Goal: Communication & Community: Answer question/provide support

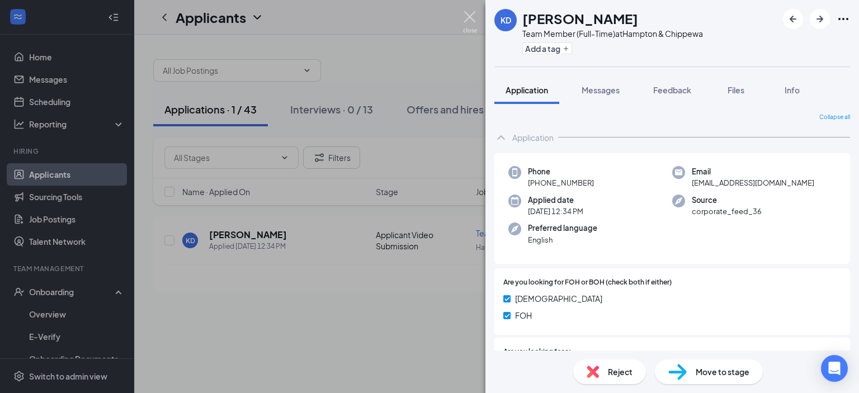
click at [465, 18] on img at bounding box center [470, 22] width 14 height 22
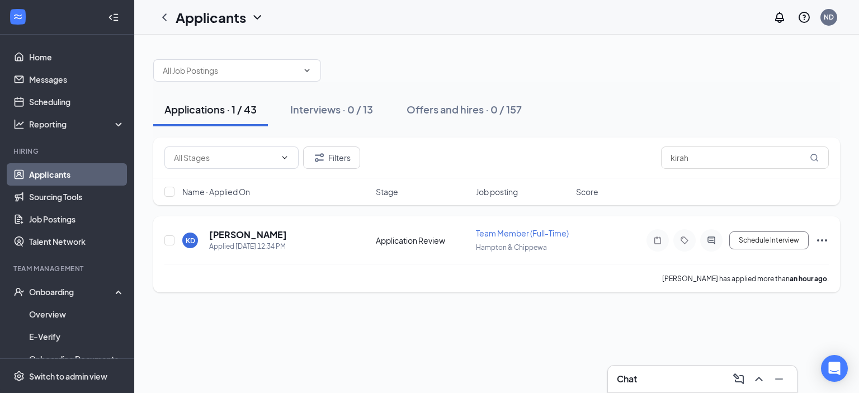
drag, startPoint x: 452, startPoint y: 330, endPoint x: 505, endPoint y: 256, distance: 92.2
click at [505, 359] on div "Applications · 1 / 43 Interviews · 0 / 13 Offers and hires · 0 / 157 Filters [P…" at bounding box center [496, 214] width 725 height 358
click at [700, 156] on input "kirah" at bounding box center [745, 157] width 168 height 22
type input "k"
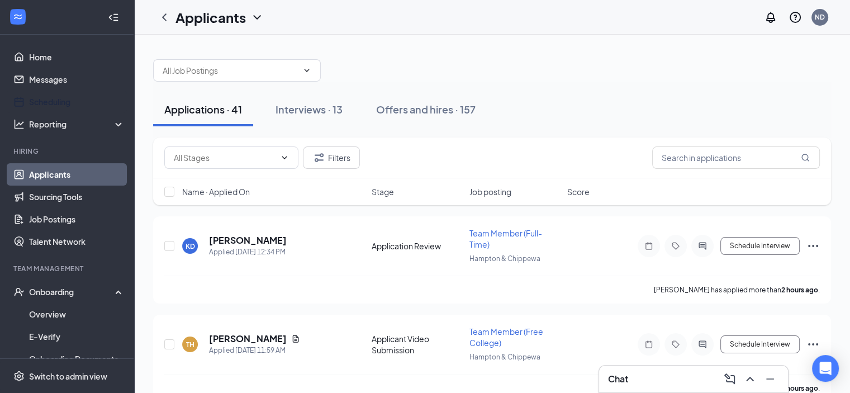
click at [70, 94] on link "Scheduling" at bounding box center [77, 102] width 96 height 22
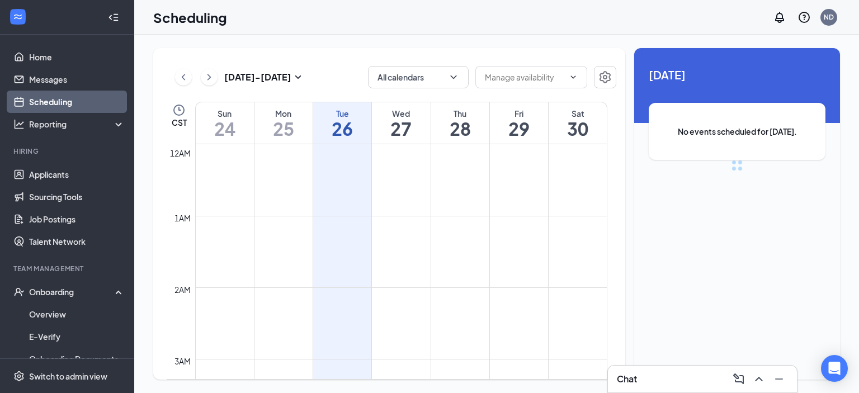
scroll to position [550, 0]
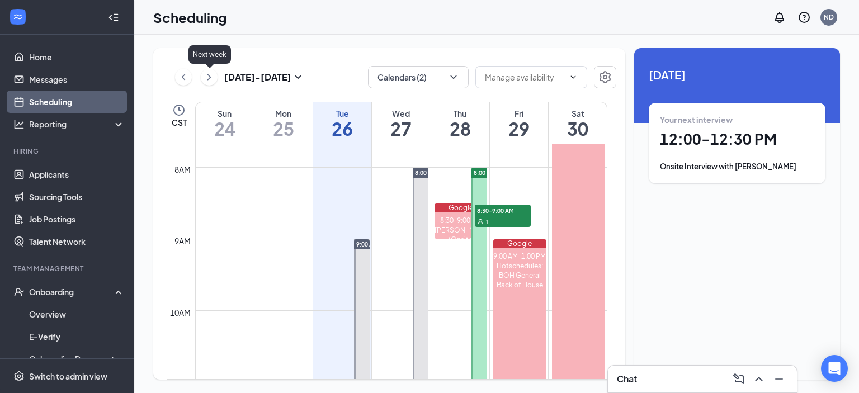
click at [207, 75] on icon "ChevronRight" at bounding box center [209, 76] width 11 height 13
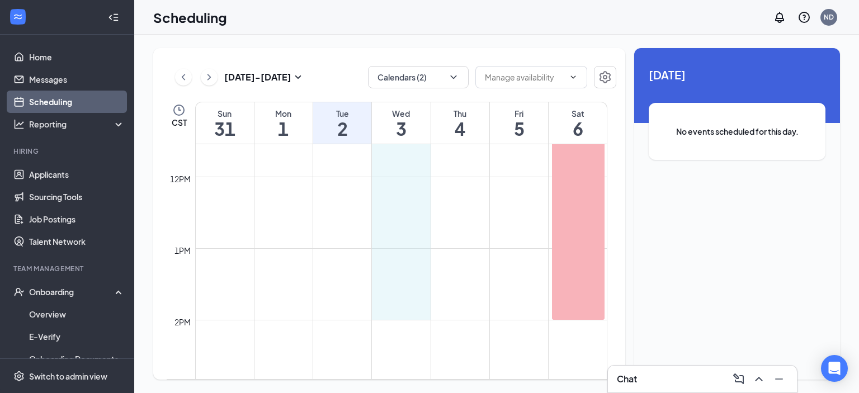
scroll to position [830, 0]
drag, startPoint x: 414, startPoint y: 186, endPoint x: 403, endPoint y: 310, distance: 124.6
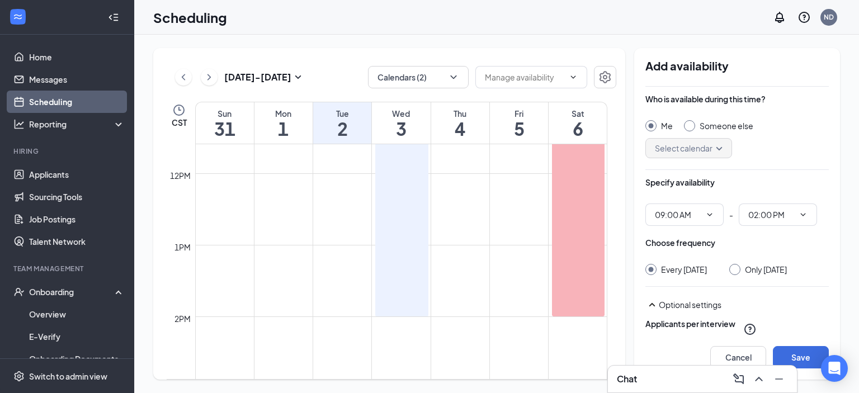
click at [740, 267] on div at bounding box center [734, 269] width 11 height 11
click at [737, 268] on input "Only [DATE]" at bounding box center [733, 268] width 8 height 8
radio input "true"
radio input "false"
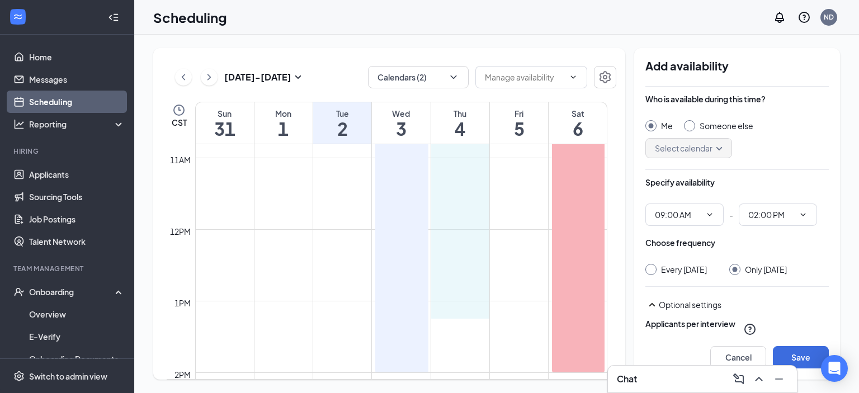
scroll to position [830, 0]
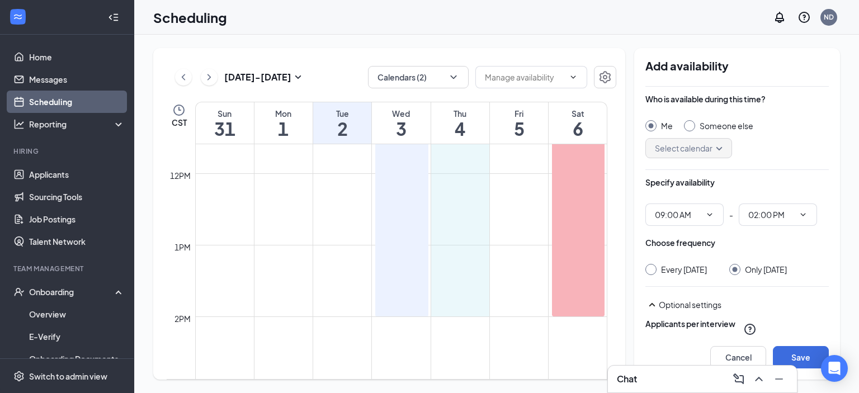
drag, startPoint x: 465, startPoint y: 225, endPoint x: 459, endPoint y: 305, distance: 79.6
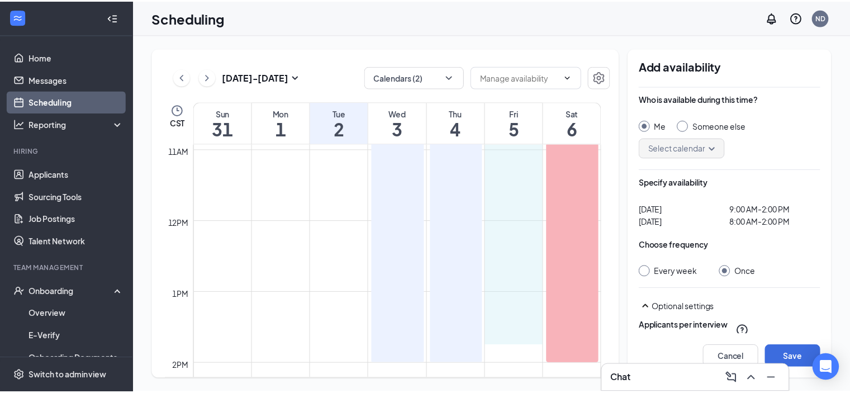
scroll to position [838, 0]
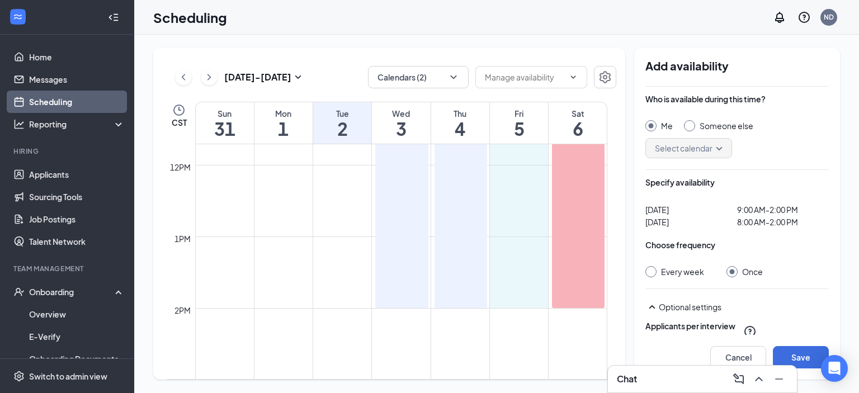
drag, startPoint x: 519, startPoint y: 230, endPoint x: 522, endPoint y: 304, distance: 74.4
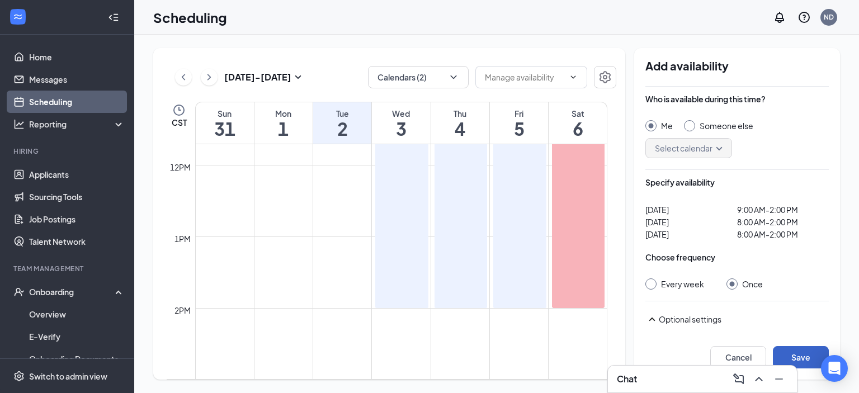
click at [796, 351] on button "Save" at bounding box center [801, 357] width 56 height 22
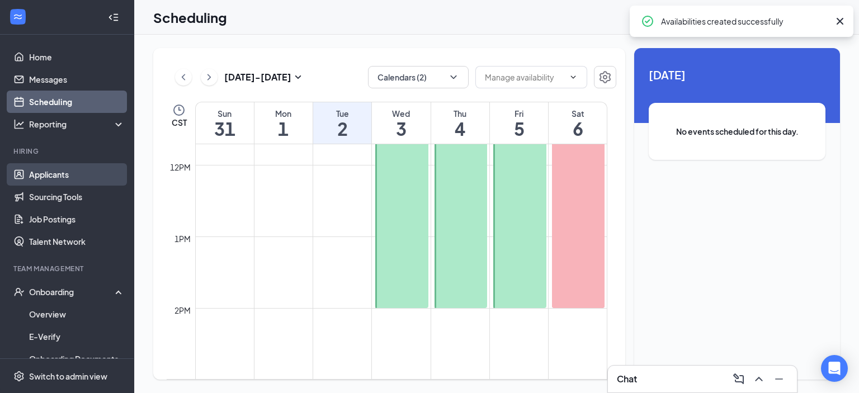
click at [60, 172] on link "Applicants" at bounding box center [77, 174] width 96 height 22
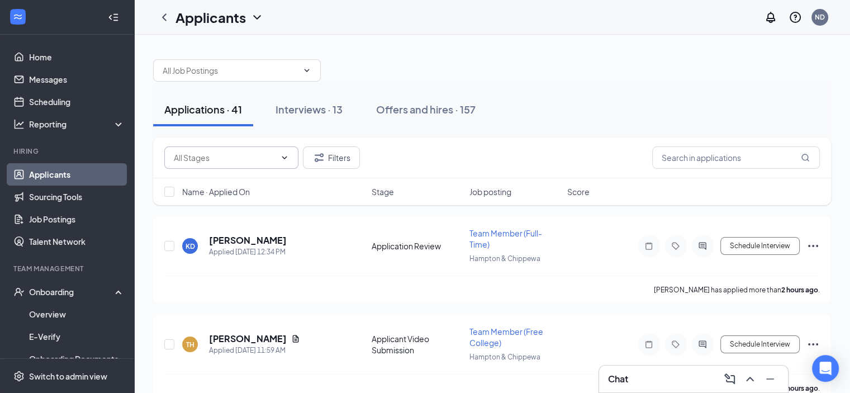
click at [295, 166] on span at bounding box center [231, 157] width 134 height 22
click at [218, 215] on div "Application Review (8)" at bounding box center [212, 208] width 79 height 12
type input "Application Review (8)"
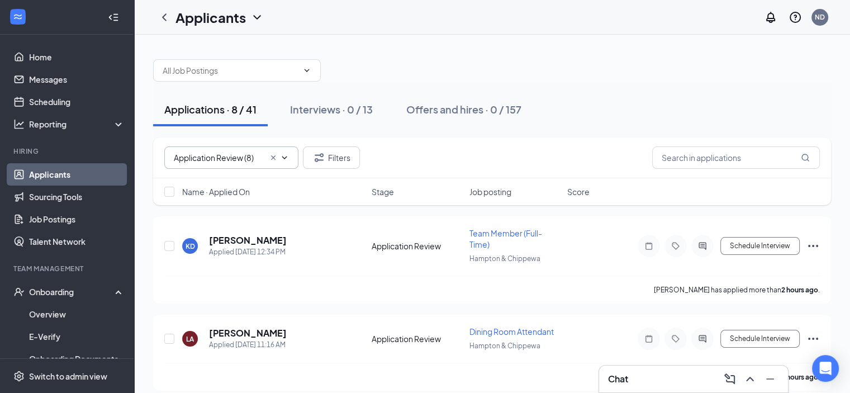
click at [273, 158] on icon "Cross" at bounding box center [273, 157] width 9 height 9
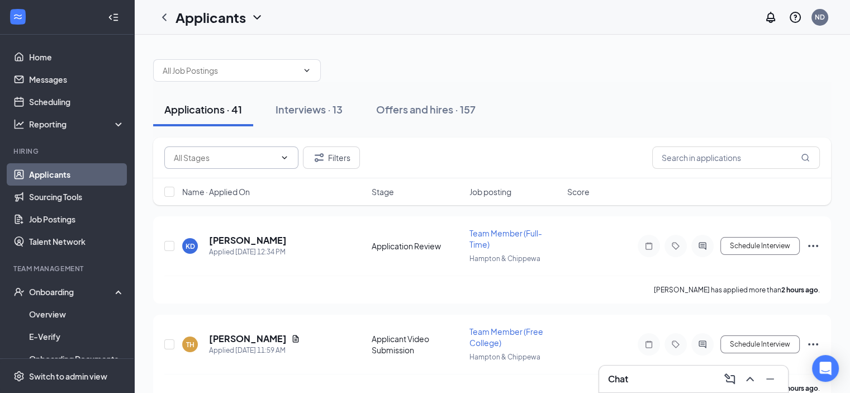
click at [284, 155] on icon "ChevronDown" at bounding box center [284, 157] width 9 height 9
click at [221, 215] on div "Application Review (8)" at bounding box center [212, 208] width 79 height 12
type input "Application Review (8)"
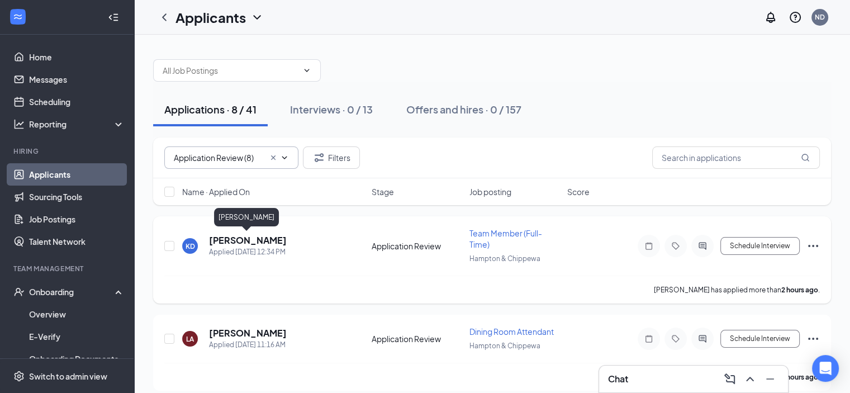
click at [238, 239] on h5 "[PERSON_NAME]" at bounding box center [248, 240] width 78 height 12
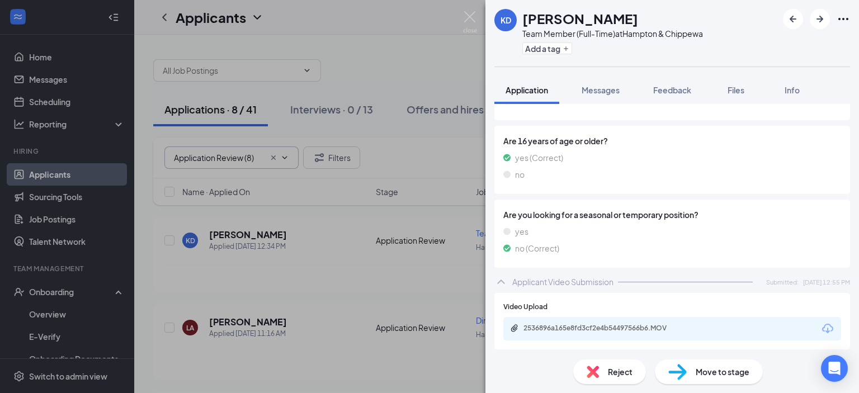
scroll to position [629, 0]
click at [744, 371] on span "Move to stage" at bounding box center [723, 372] width 54 height 12
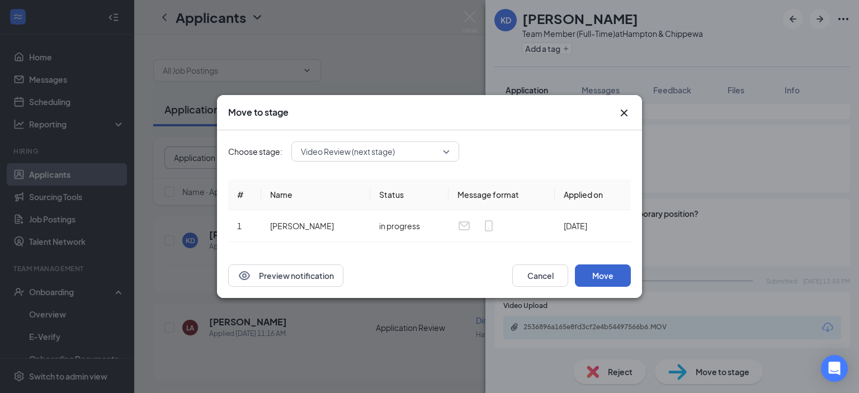
scroll to position [625, 0]
click at [603, 272] on button "Move" at bounding box center [603, 275] width 56 height 22
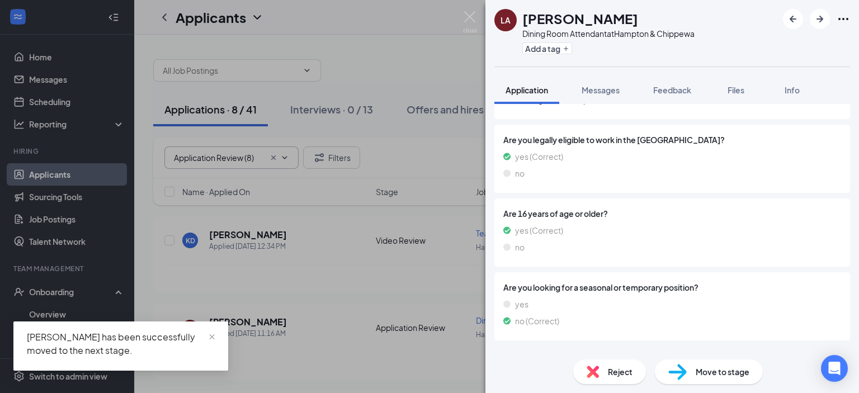
scroll to position [629, 0]
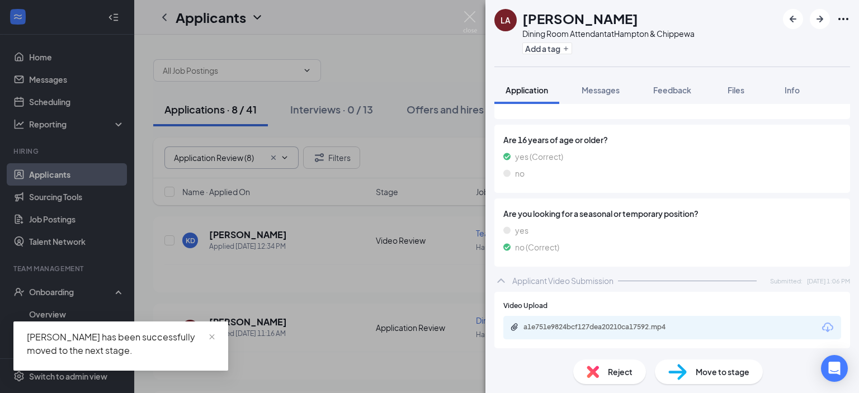
click at [717, 366] on span "Move to stage" at bounding box center [723, 372] width 54 height 12
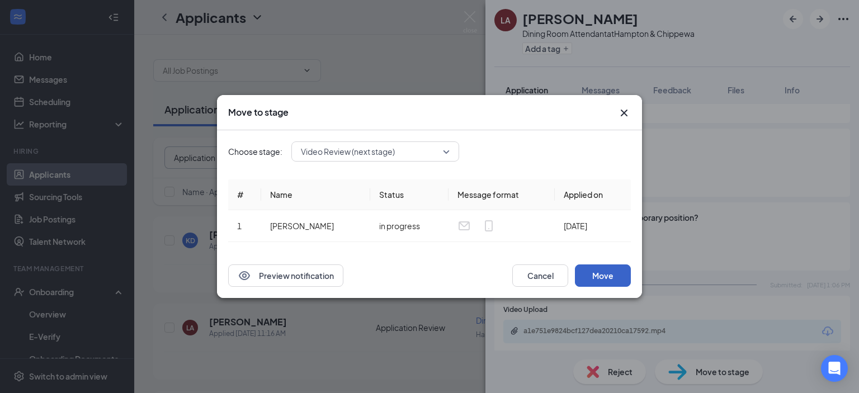
click at [614, 282] on button "Move" at bounding box center [603, 275] width 56 height 22
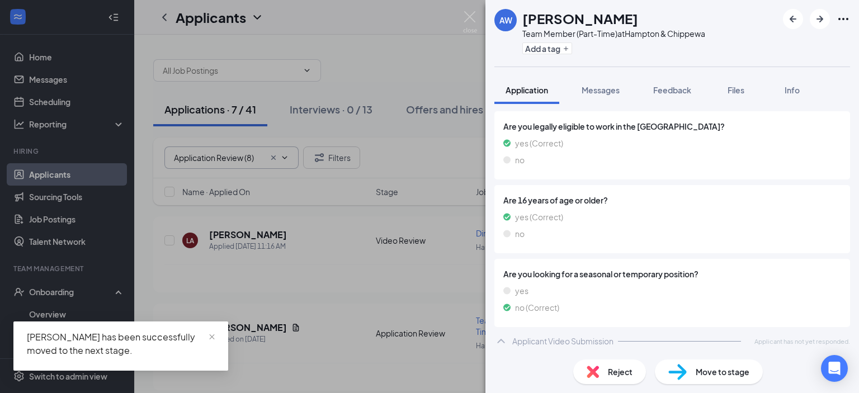
scroll to position [631, 0]
click at [683, 362] on div "Move to stage" at bounding box center [709, 372] width 108 height 25
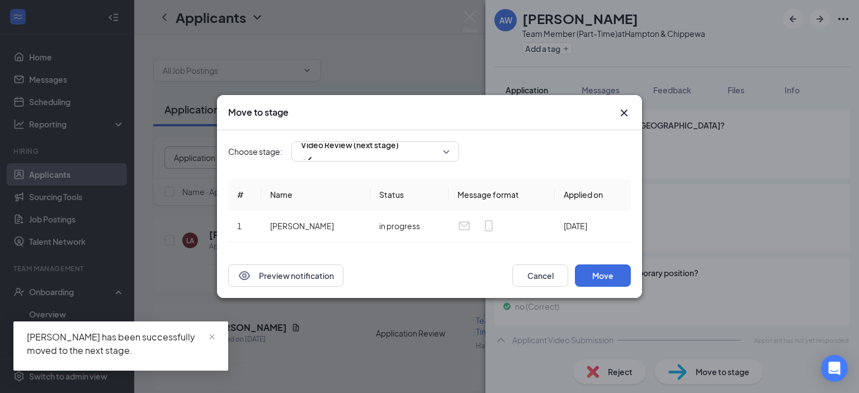
scroll to position [626, 0]
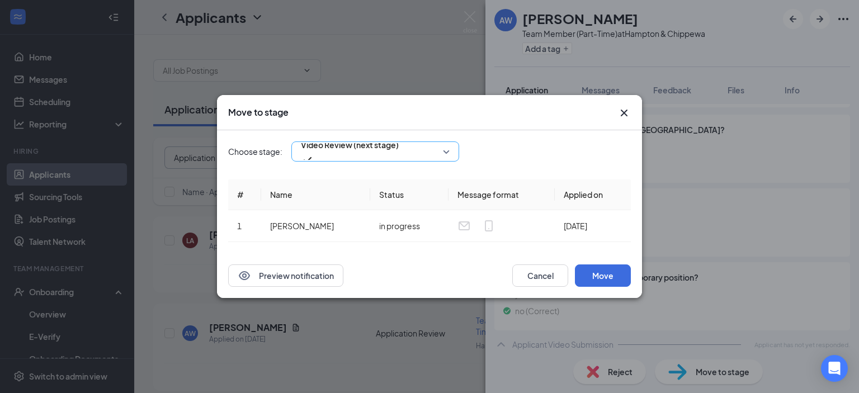
click at [399, 153] on span "Video Review (next stage)" at bounding box center [350, 151] width 98 height 30
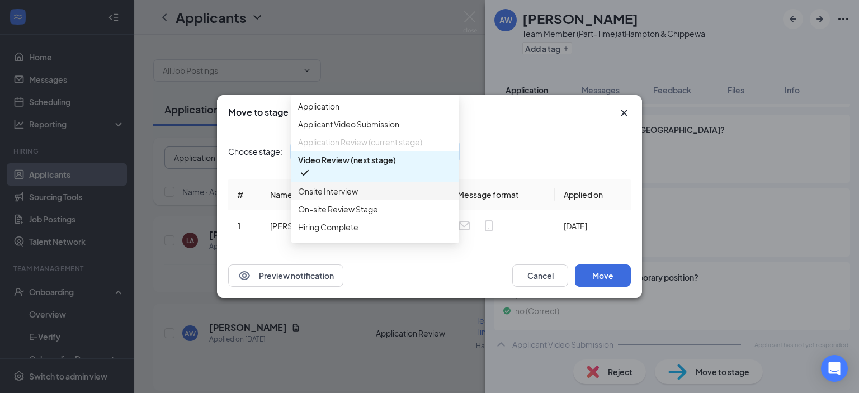
click at [327, 197] on span "Onsite Interview" at bounding box center [328, 191] width 60 height 12
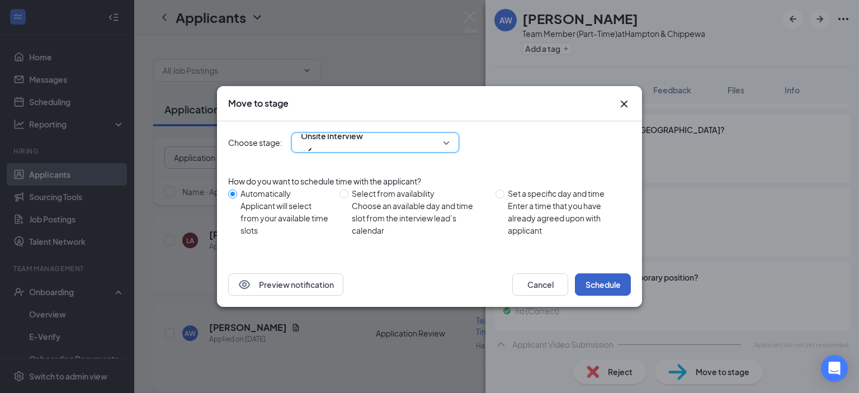
click at [606, 283] on button "Schedule" at bounding box center [603, 284] width 56 height 22
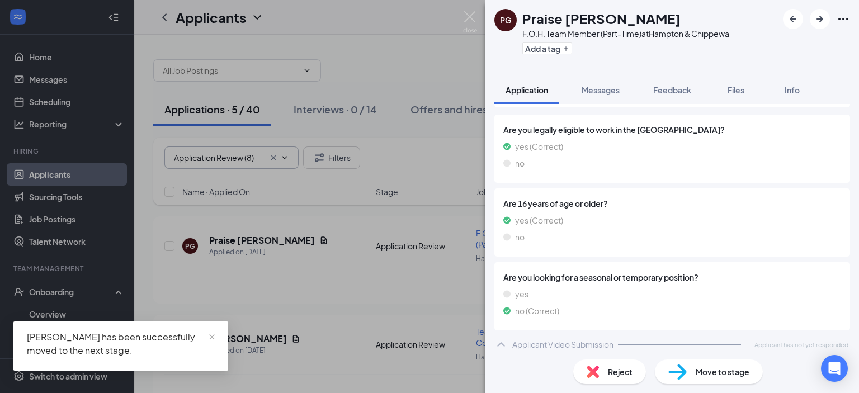
scroll to position [626, 0]
drag, startPoint x: 703, startPoint y: 365, endPoint x: 719, endPoint y: 362, distance: 16.5
click at [704, 366] on div "Move to stage" at bounding box center [709, 372] width 108 height 25
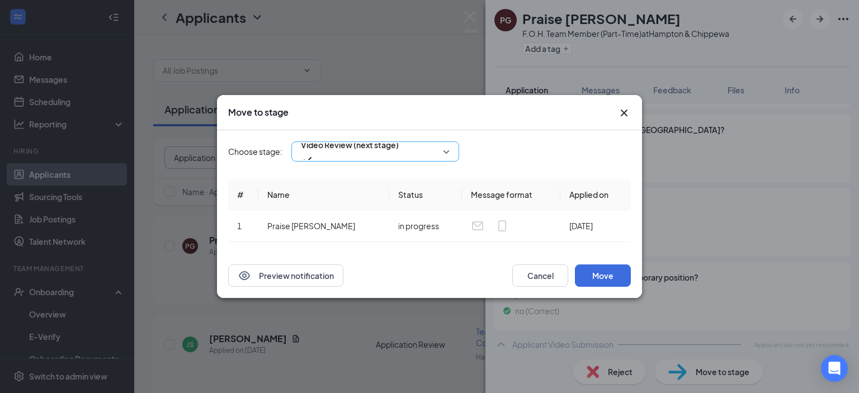
click at [444, 150] on span "Video Review (next stage)" at bounding box center [375, 151] width 149 height 17
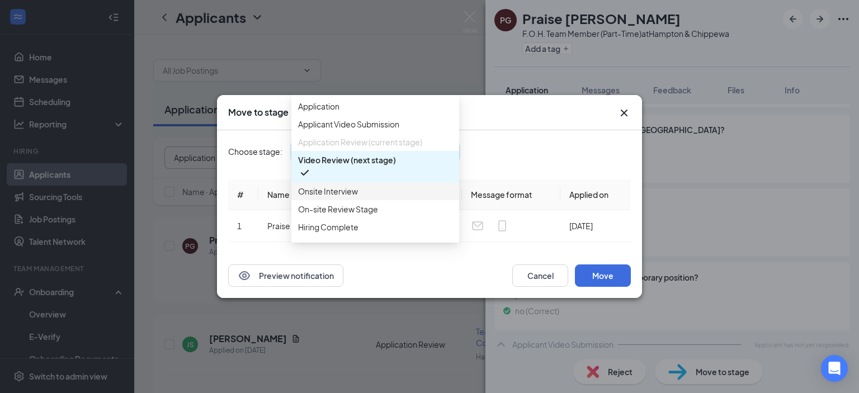
click at [347, 197] on span "Onsite Interview" at bounding box center [328, 191] width 60 height 12
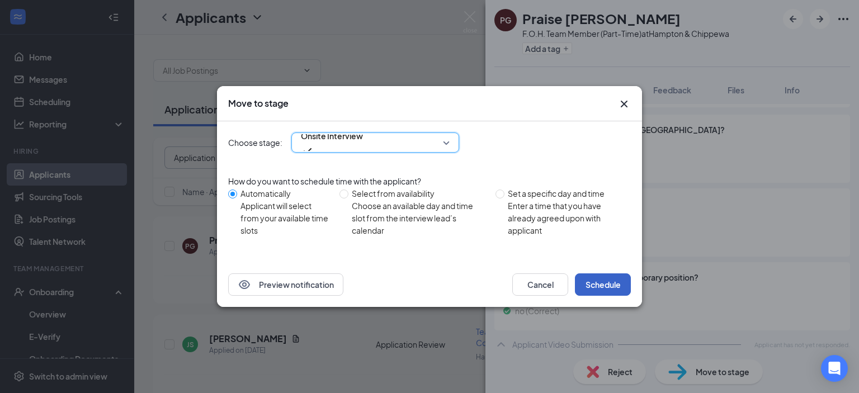
click at [603, 285] on button "Schedule" at bounding box center [603, 284] width 56 height 22
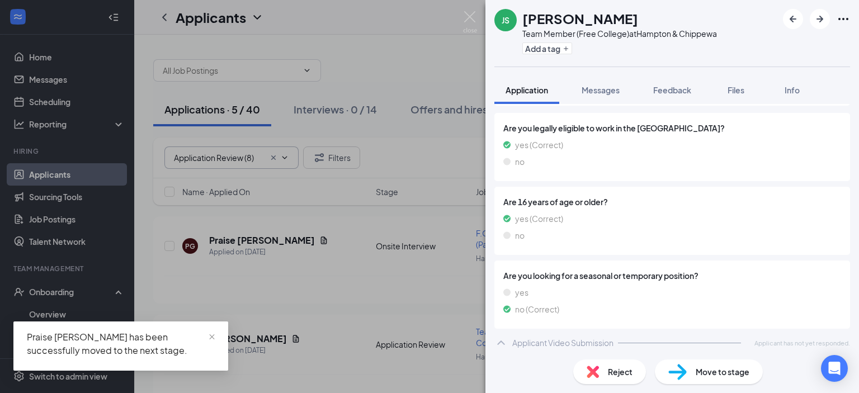
scroll to position [631, 0]
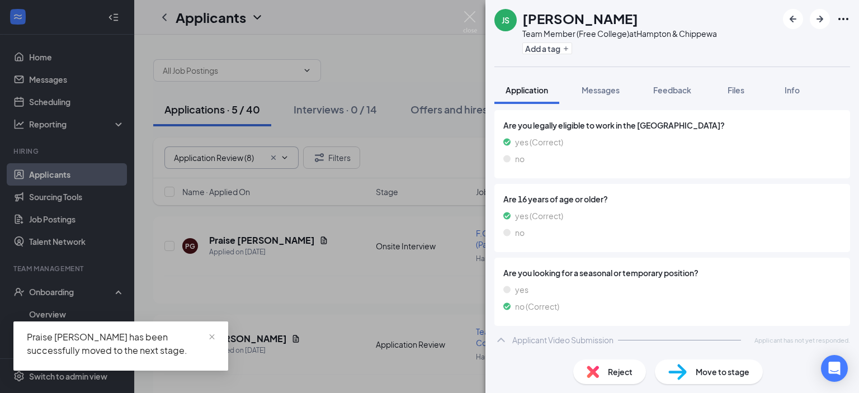
click at [711, 368] on span "Move to stage" at bounding box center [723, 372] width 54 height 12
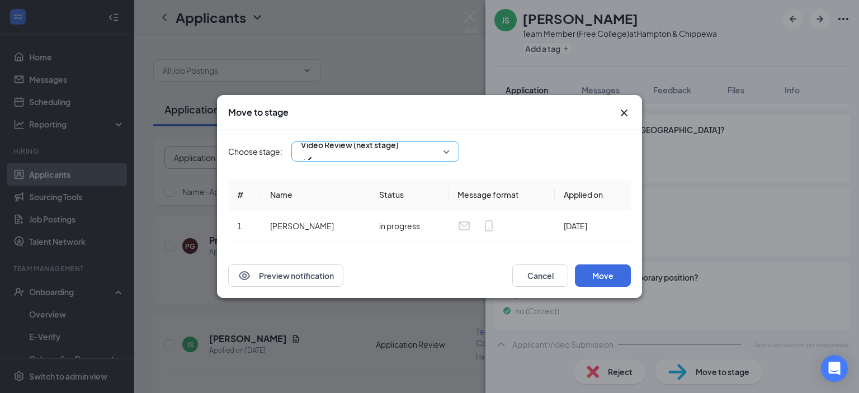
click at [399, 153] on span "Video Review (next stage)" at bounding box center [350, 151] width 98 height 30
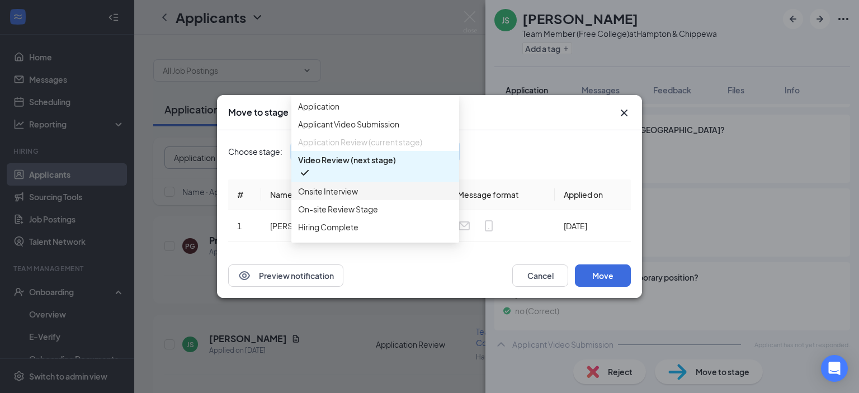
click at [407, 200] on div "Onsite Interview" at bounding box center [375, 191] width 168 height 18
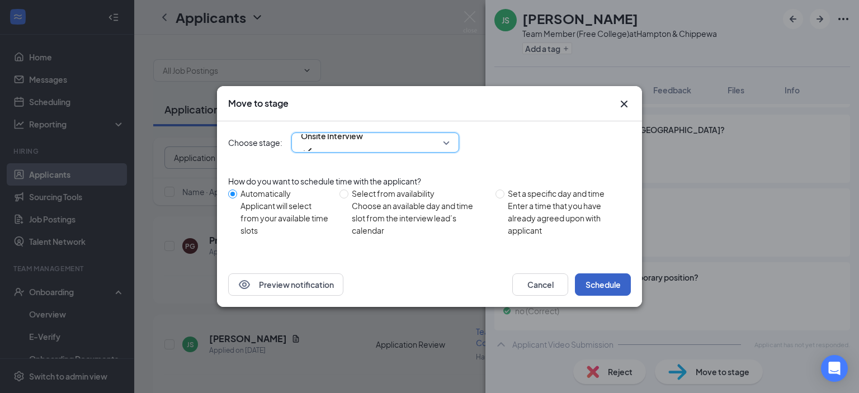
click at [611, 275] on button "Schedule" at bounding box center [603, 284] width 56 height 22
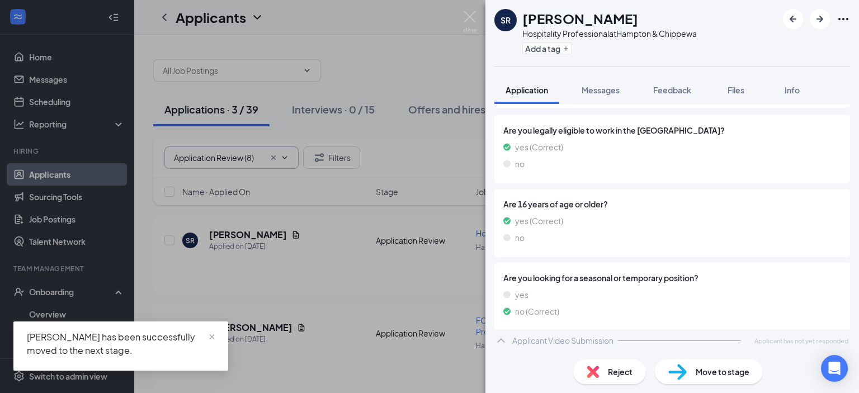
scroll to position [658, 0]
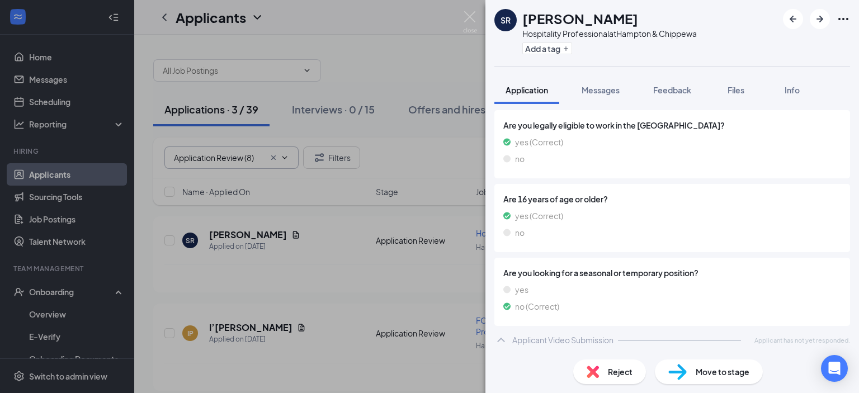
click at [720, 363] on div "Move to stage" at bounding box center [709, 372] width 108 height 25
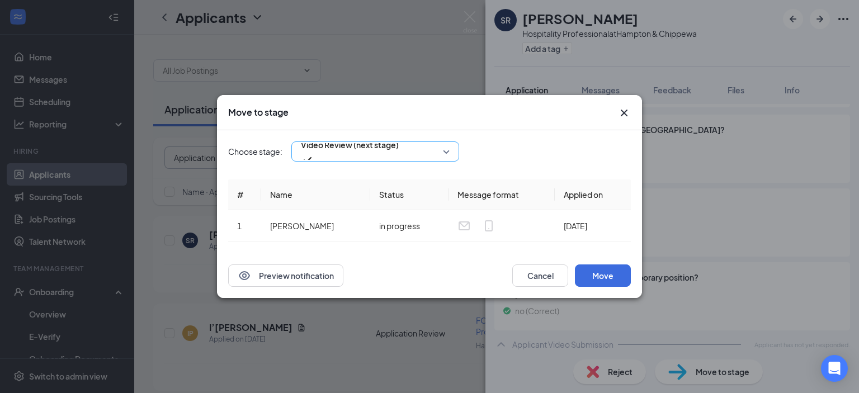
click at [399, 144] on span "Video Review (next stage)" at bounding box center [350, 151] width 98 height 30
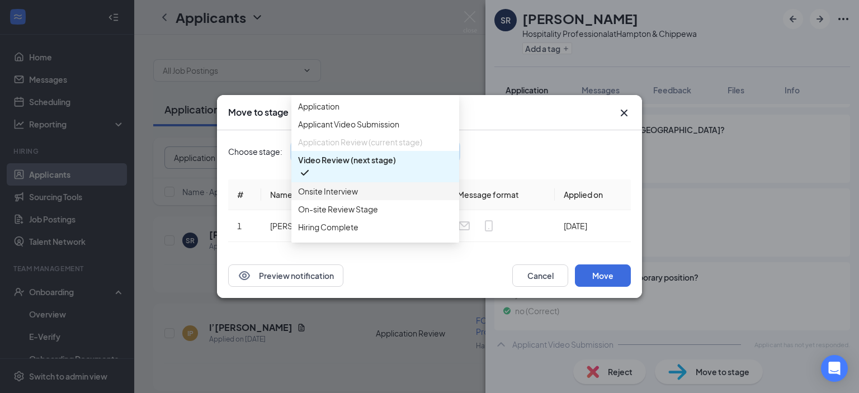
drag, startPoint x: 324, startPoint y: 211, endPoint x: 353, endPoint y: 219, distance: 30.1
click at [325, 197] on span "Onsite Interview" at bounding box center [328, 191] width 60 height 12
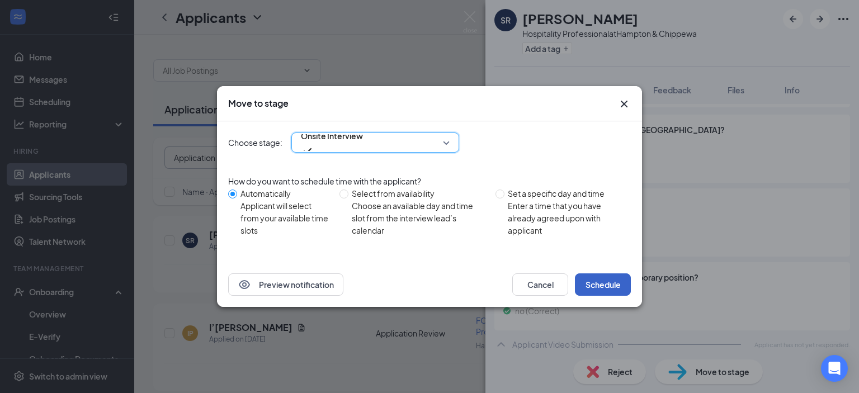
click at [597, 280] on button "Schedule" at bounding box center [603, 284] width 56 height 22
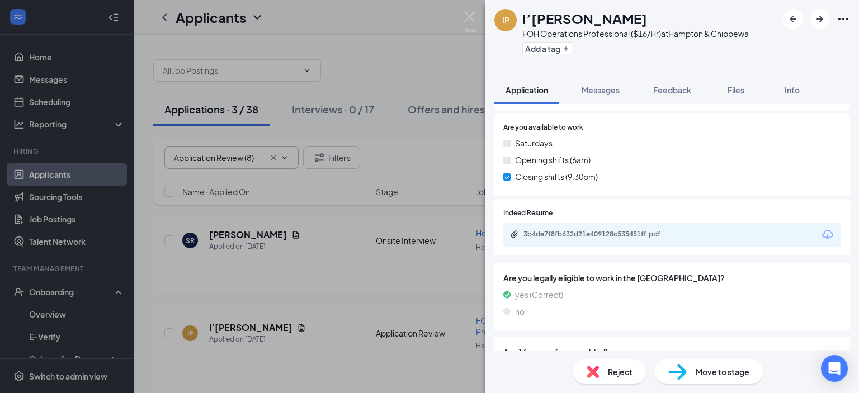
scroll to position [631, 0]
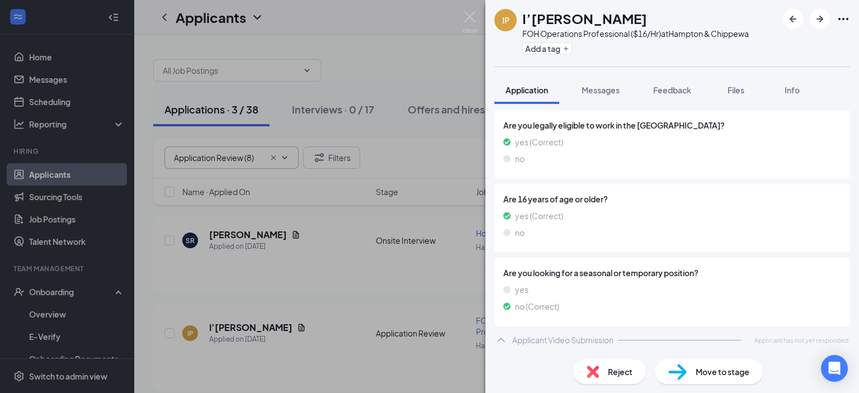
click at [707, 376] on span "Move to stage" at bounding box center [723, 372] width 54 height 12
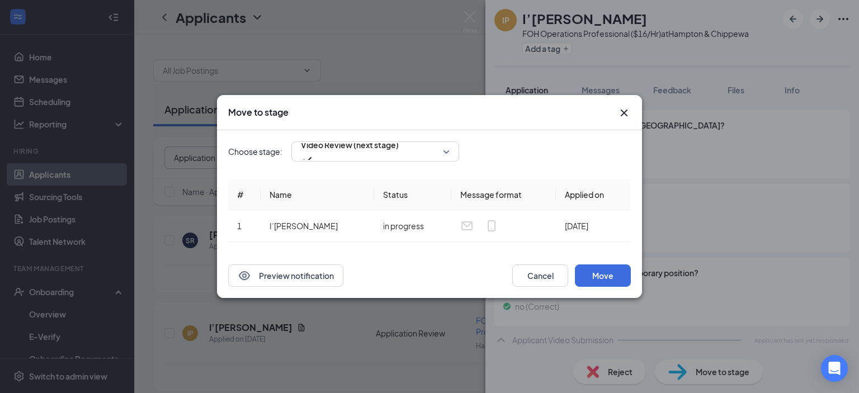
scroll to position [626, 0]
click at [399, 153] on span "Video Review (next stage)" at bounding box center [350, 151] width 98 height 30
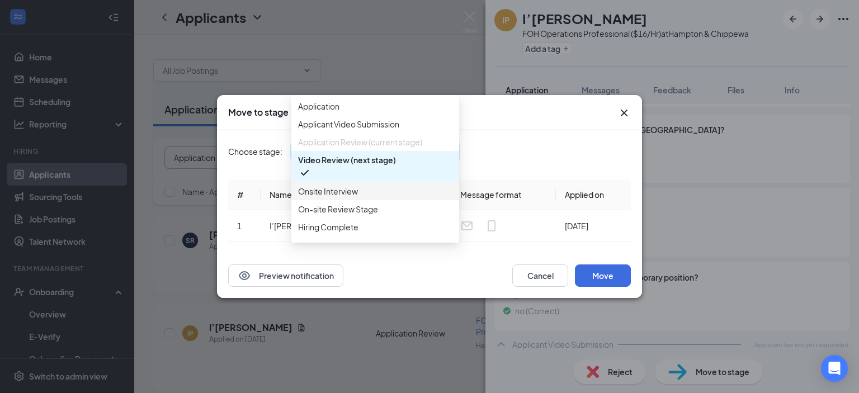
click at [358, 197] on span "Onsite Interview" at bounding box center [328, 191] width 60 height 12
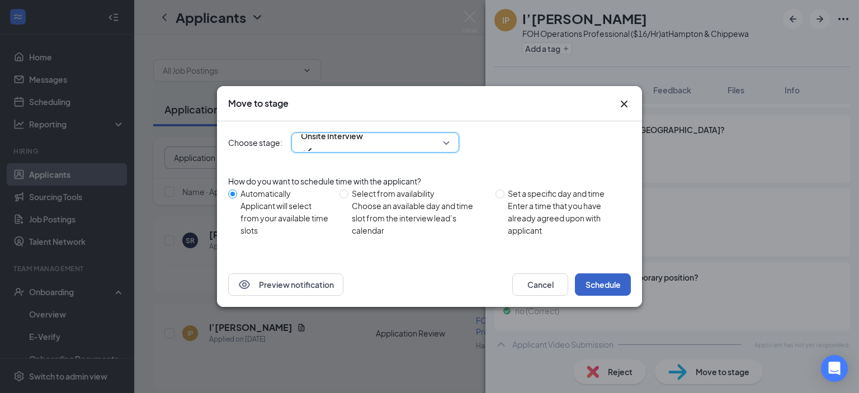
click at [595, 290] on button "Schedule" at bounding box center [603, 284] width 56 height 22
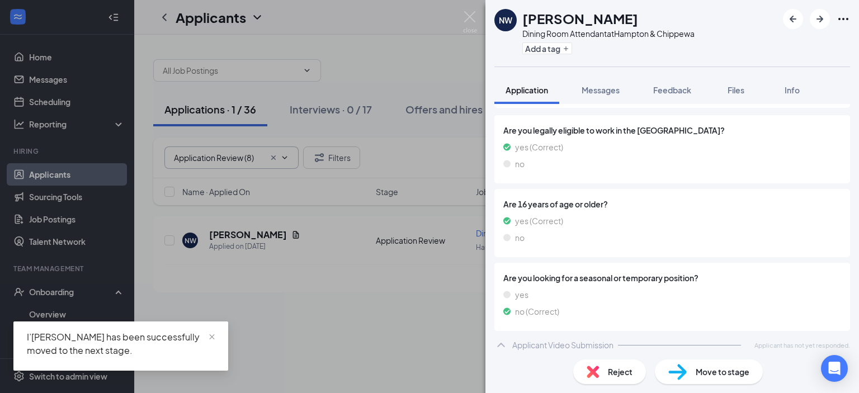
scroll to position [631, 0]
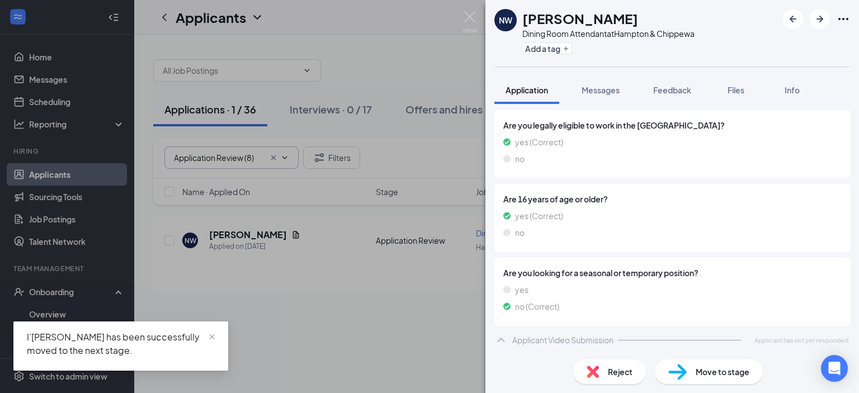
click at [683, 370] on img at bounding box center [677, 372] width 18 height 16
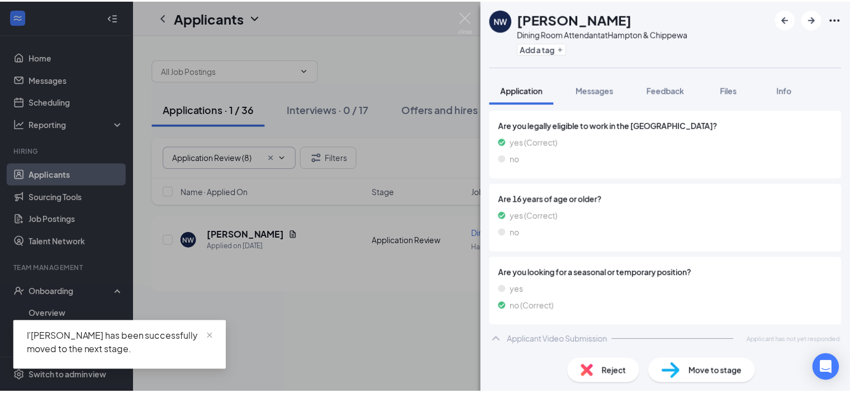
scroll to position [626, 0]
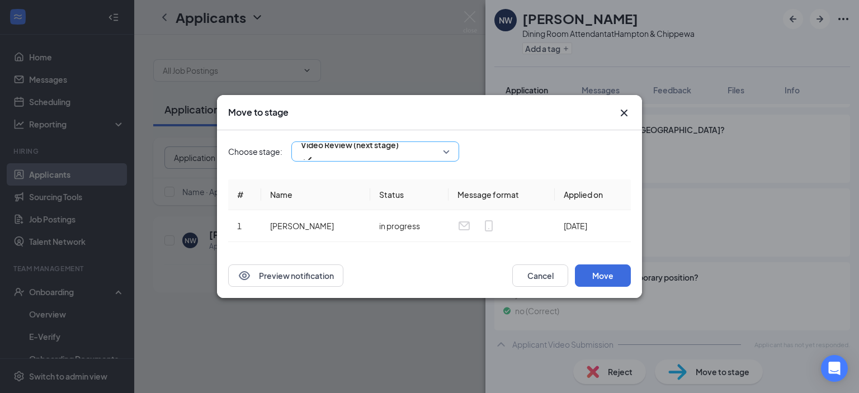
click at [414, 162] on div "Choose stage: Video Review (next stage) # Name Status Message format Applied on…" at bounding box center [429, 191] width 403 height 123
click at [399, 157] on span "Video Review (next stage)" at bounding box center [350, 151] width 98 height 30
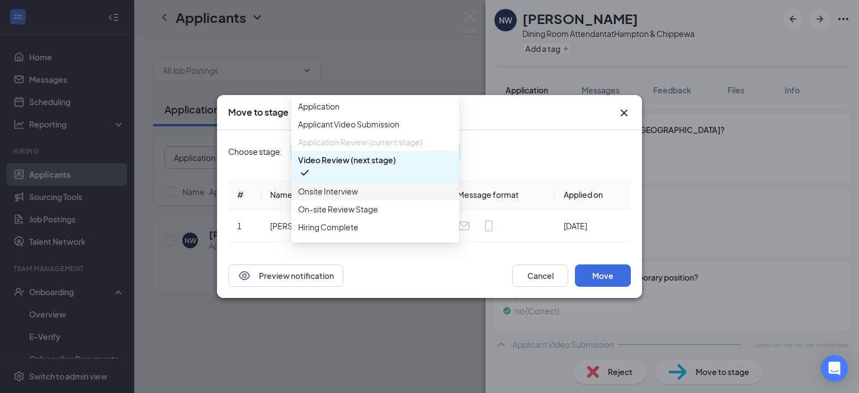
click at [336, 197] on span "Onsite Interview" at bounding box center [328, 191] width 60 height 12
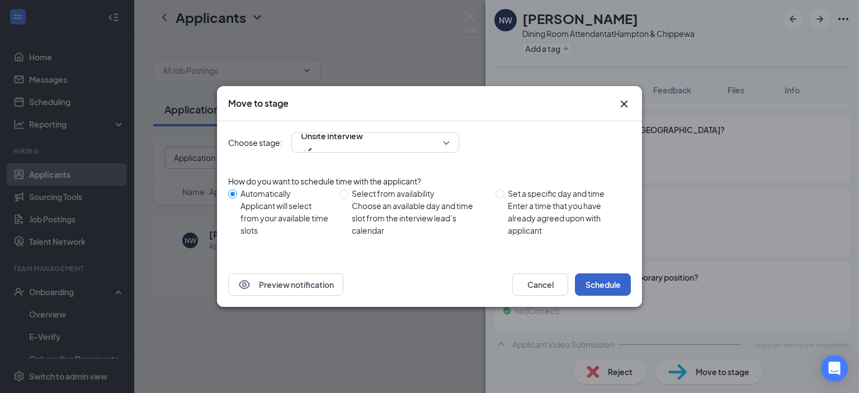
click at [594, 284] on button "Schedule" at bounding box center [603, 284] width 56 height 22
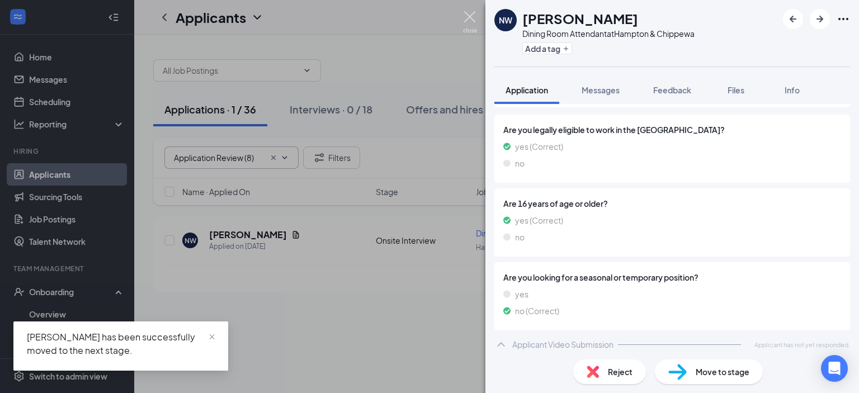
click at [471, 20] on img at bounding box center [470, 22] width 14 height 22
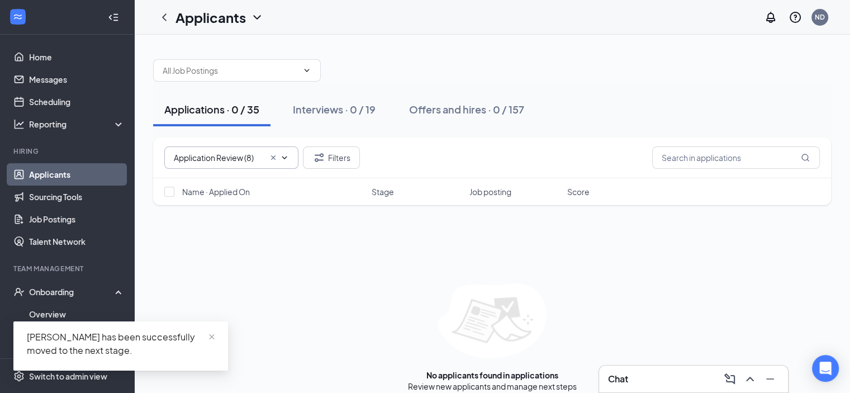
click at [274, 156] on icon "Cross" at bounding box center [273, 157] width 4 height 4
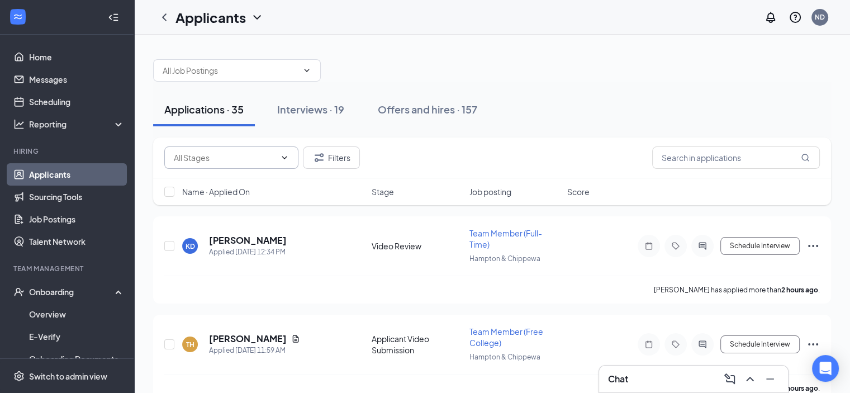
click at [282, 156] on icon "ChevronDown" at bounding box center [284, 157] width 9 height 9
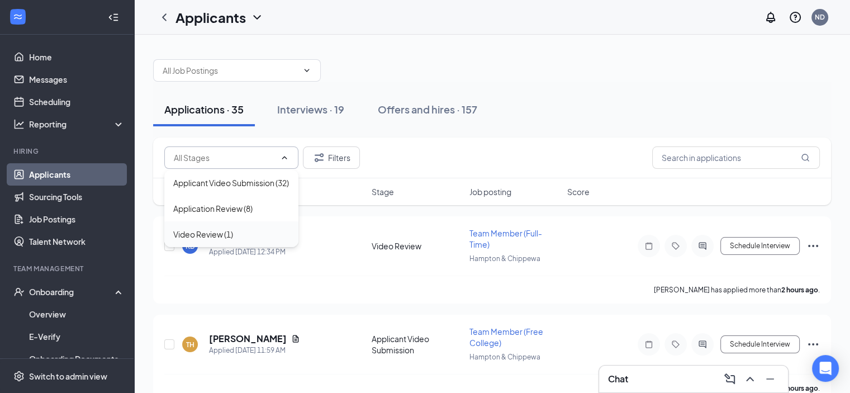
click at [204, 240] on div "Video Review (1)" at bounding box center [203, 234] width 60 height 12
type input "Video Review (1)"
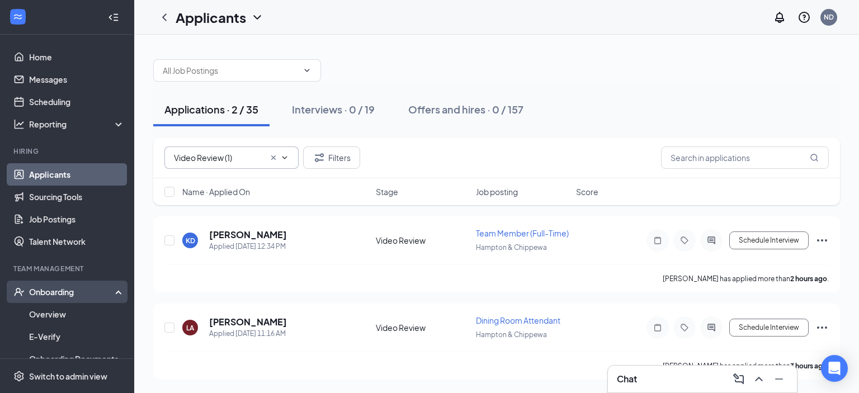
click at [84, 285] on div "Onboarding" at bounding box center [67, 292] width 134 height 22
click at [74, 294] on div "Onboarding" at bounding box center [72, 291] width 86 height 11
click at [62, 315] on link "Overview" at bounding box center [77, 314] width 96 height 22
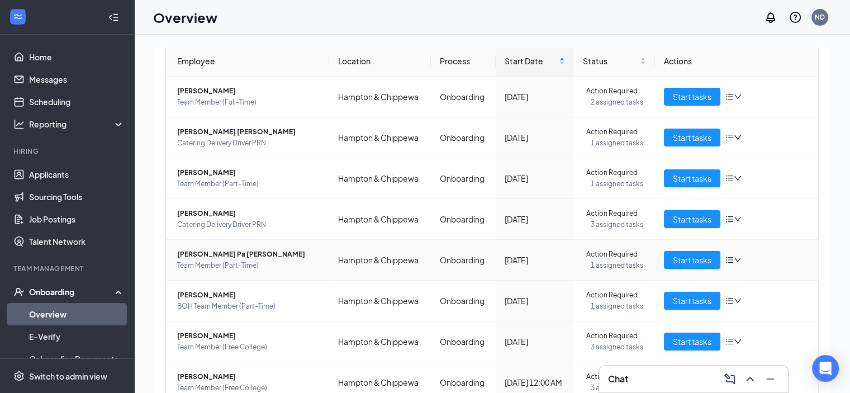
scroll to position [159, 0]
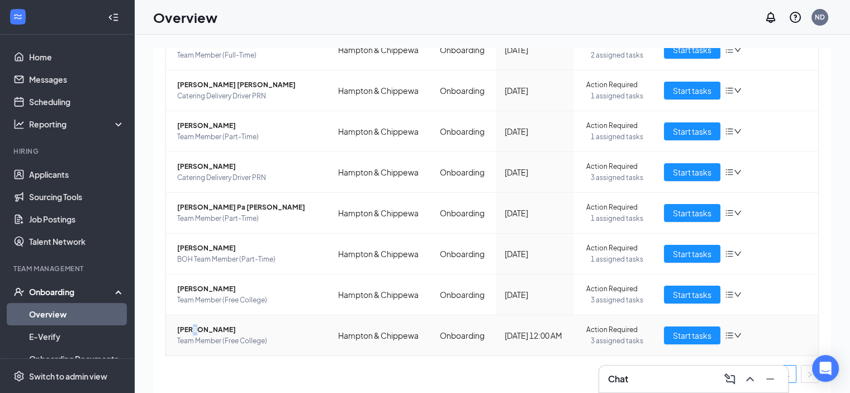
click at [193, 325] on span "[PERSON_NAME]" at bounding box center [248, 329] width 143 height 11
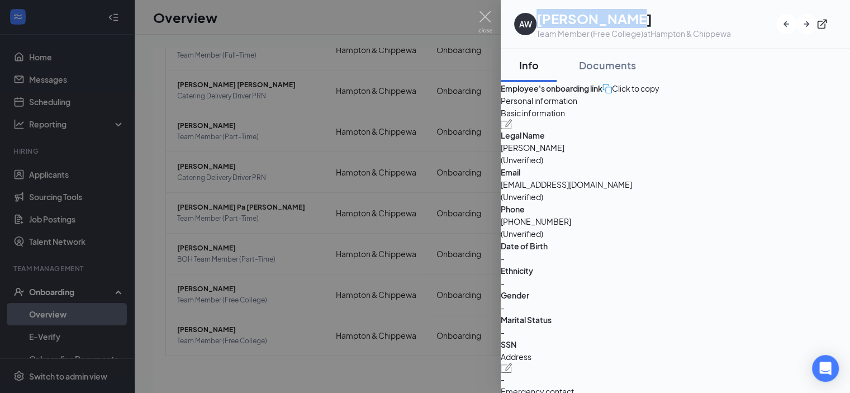
drag, startPoint x: 545, startPoint y: 20, endPoint x: 636, endPoint y: 20, distance: 90.6
click at [636, 20] on h1 "[PERSON_NAME]" at bounding box center [634, 18] width 195 height 19
copy h1 "[PERSON_NAME]"
click at [483, 16] on img at bounding box center [486, 22] width 14 height 22
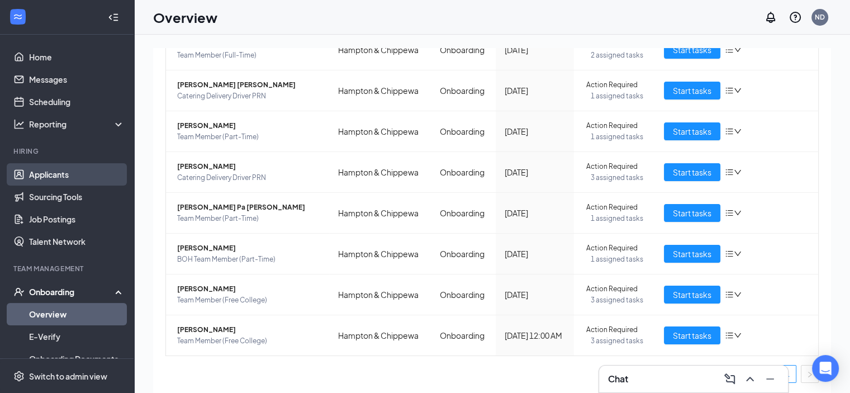
click at [55, 175] on link "Applicants" at bounding box center [77, 174] width 96 height 22
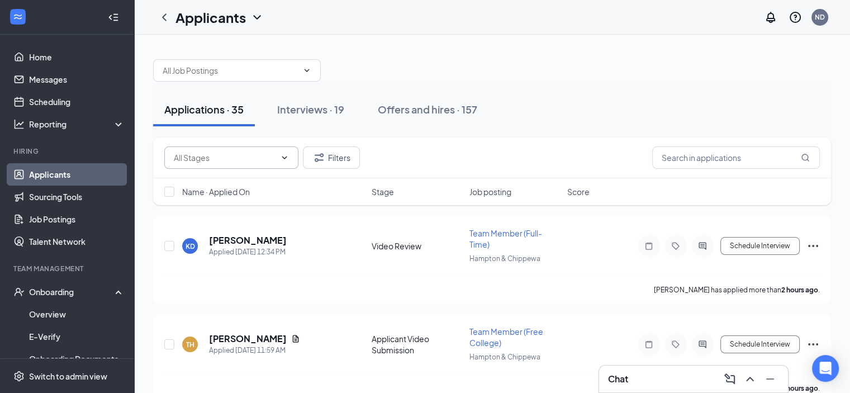
click at [290, 164] on span at bounding box center [231, 157] width 134 height 22
click at [204, 215] on div "Video Review (3)" at bounding box center [203, 208] width 60 height 12
type input "Video Review (3)"
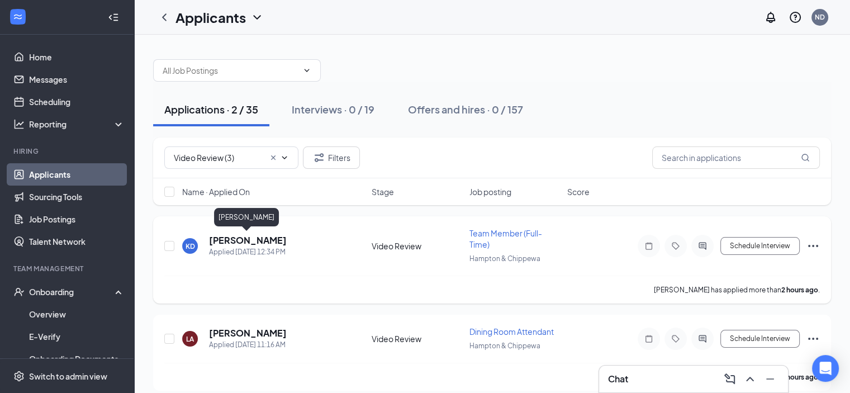
click at [230, 234] on h5 "[PERSON_NAME]" at bounding box center [248, 240] width 78 height 12
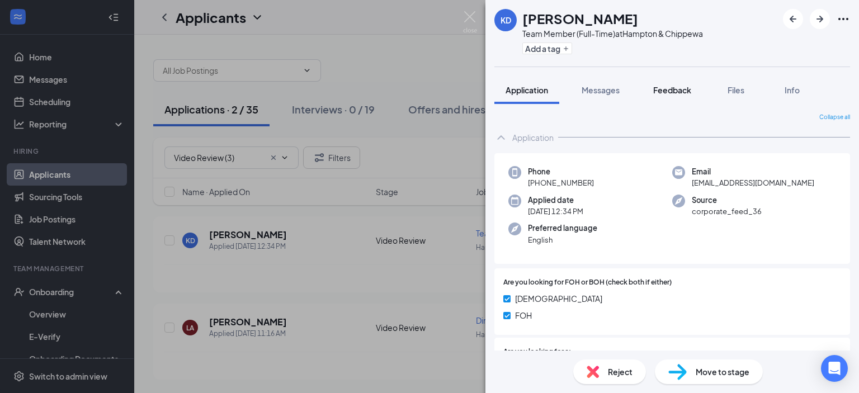
drag, startPoint x: 667, startPoint y: 82, endPoint x: 677, endPoint y: 86, distance: 10.6
click at [668, 82] on button "Feedback" at bounding box center [672, 90] width 60 height 28
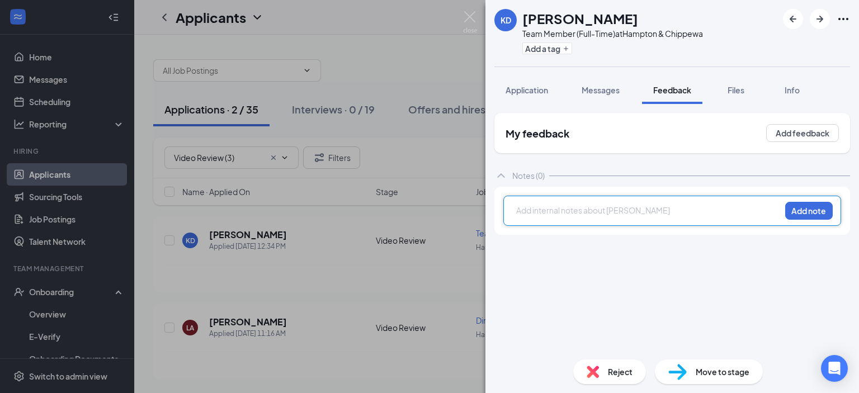
click at [626, 211] on div at bounding box center [648, 211] width 263 height 12
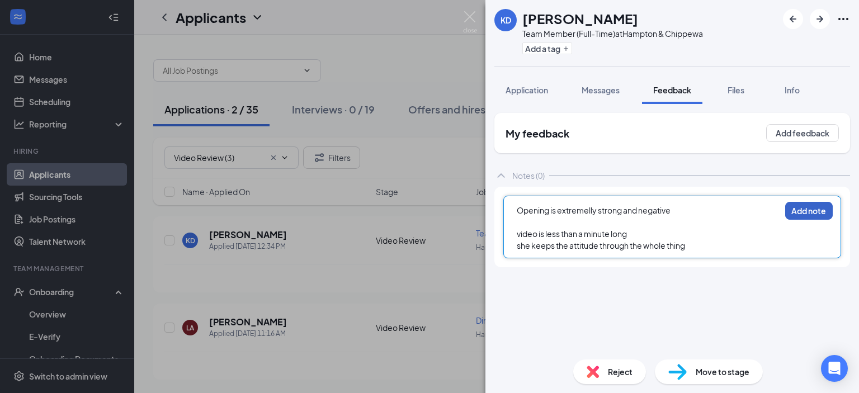
click at [814, 210] on button "Add note" at bounding box center [809, 211] width 48 height 18
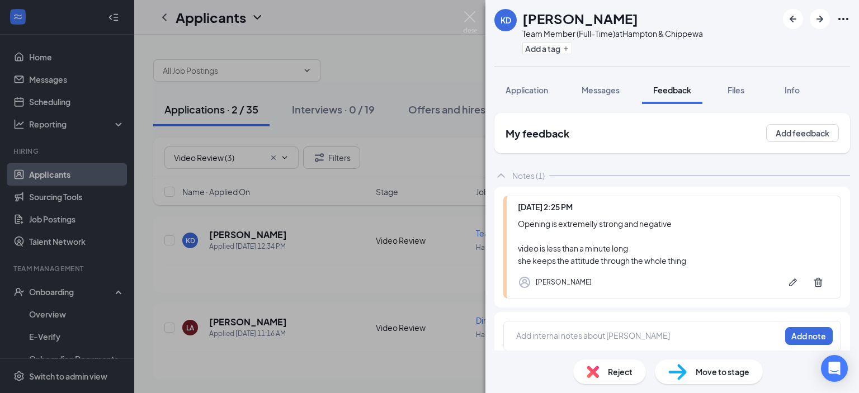
click at [606, 371] on div "Reject" at bounding box center [609, 372] width 73 height 25
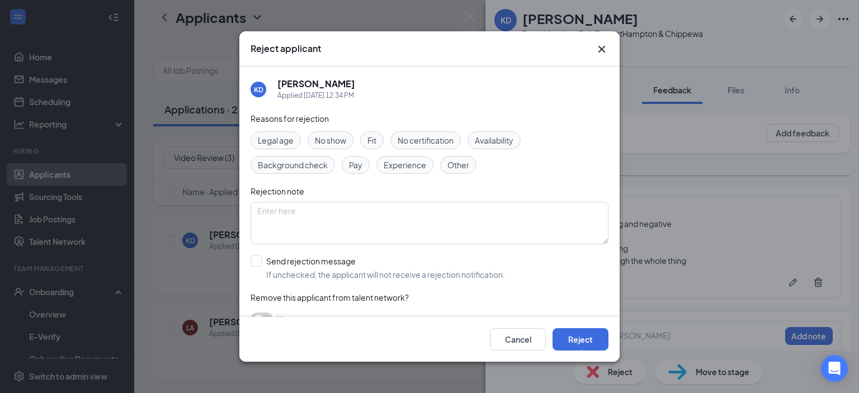
click at [372, 137] on span "Fit" at bounding box center [371, 140] width 9 height 12
click at [278, 263] on input "Send rejection message If unchecked, the applicant will not receive a rejection…" at bounding box center [377, 268] width 254 height 25
checkbox input "true"
click at [584, 340] on button "Reject" at bounding box center [580, 339] width 56 height 22
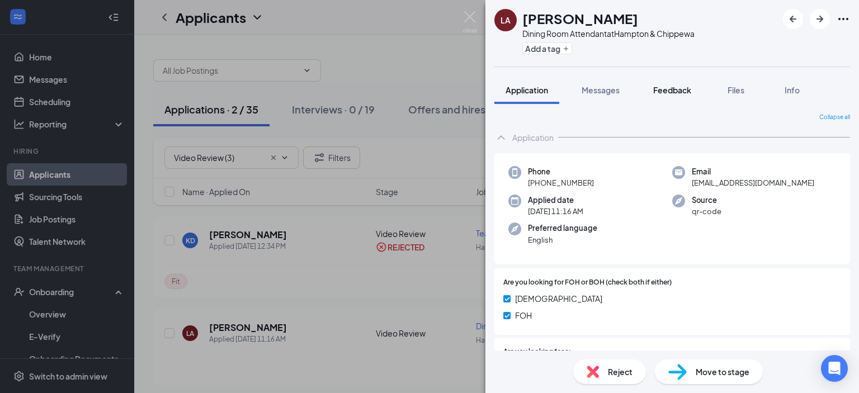
click at [673, 87] on span "Feedback" at bounding box center [672, 90] width 38 height 10
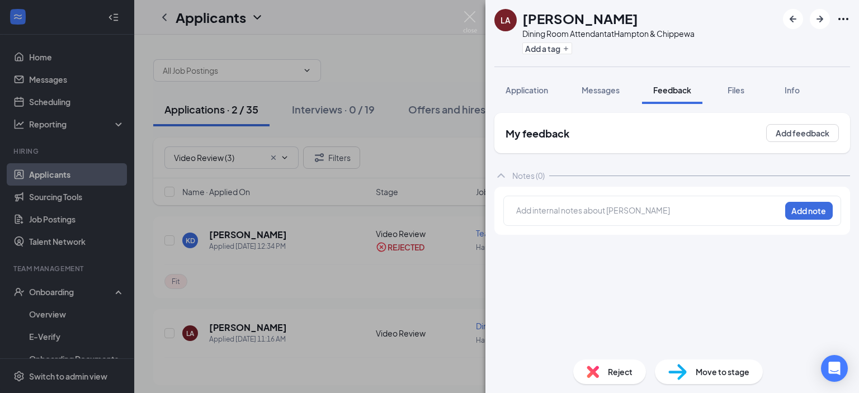
click at [597, 206] on div at bounding box center [648, 211] width 263 height 12
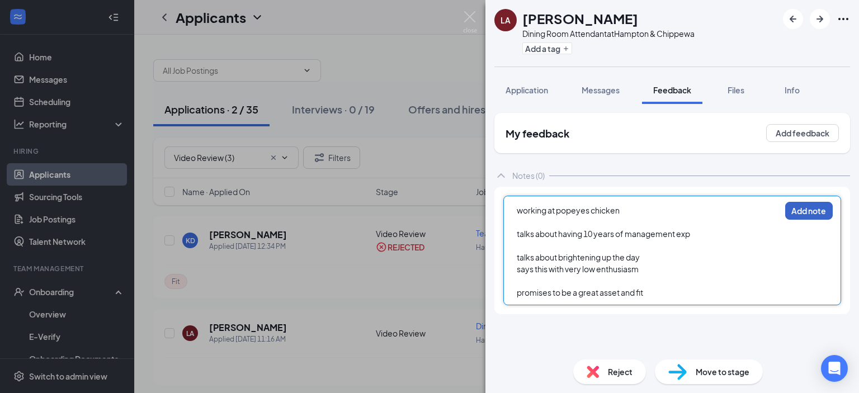
click at [810, 209] on button "Add note" at bounding box center [809, 211] width 48 height 18
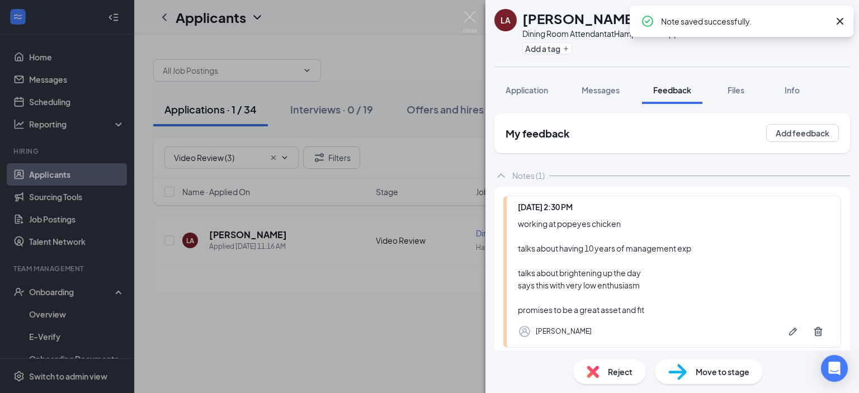
click at [720, 373] on span "Move to stage" at bounding box center [723, 372] width 54 height 12
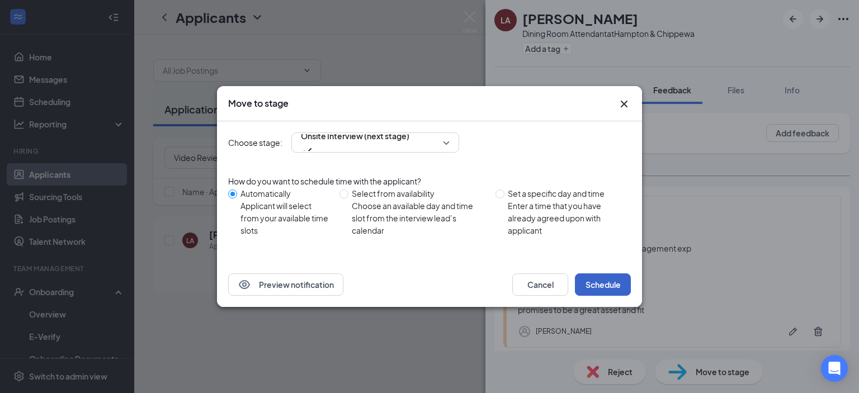
click at [590, 279] on button "Schedule" at bounding box center [603, 284] width 56 height 22
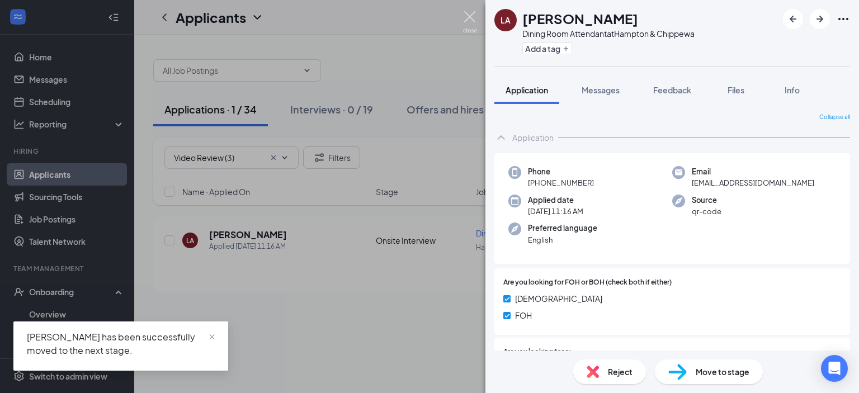
click at [465, 14] on img at bounding box center [470, 22] width 14 height 22
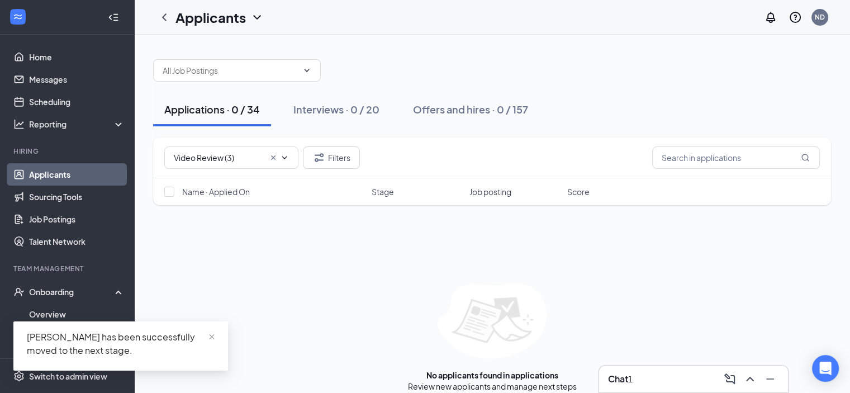
click at [622, 380] on h3 "Chat" at bounding box center [618, 379] width 20 height 12
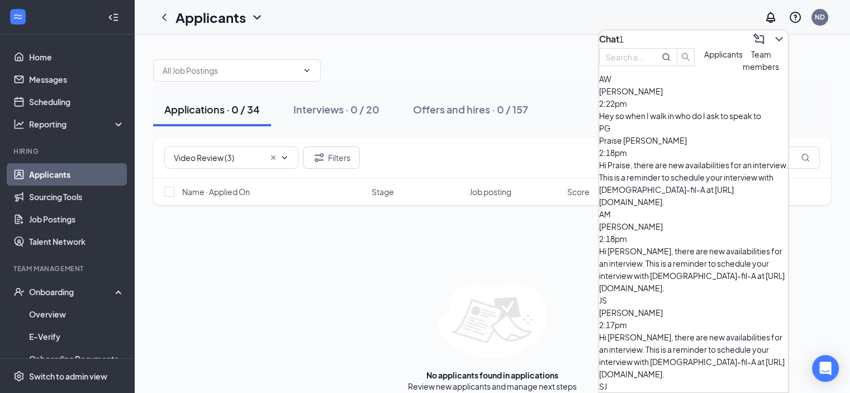
click at [715, 122] on div "Hey so when I walk in who do I ask to speak to" at bounding box center [693, 116] width 189 height 12
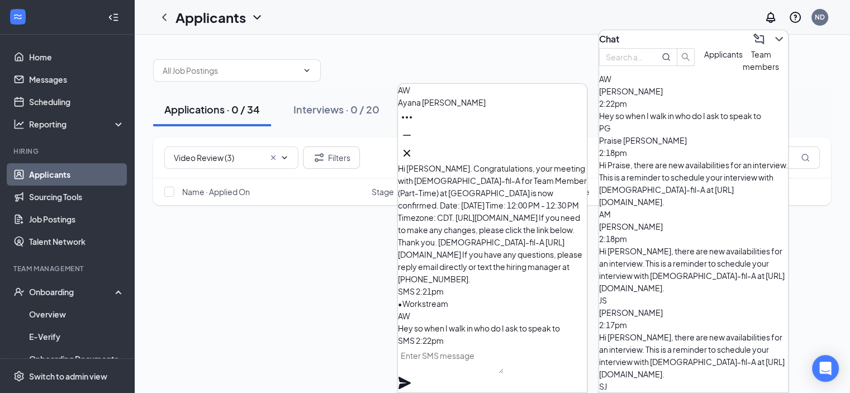
click at [665, 32] on div "Chat" at bounding box center [693, 39] width 189 height 18
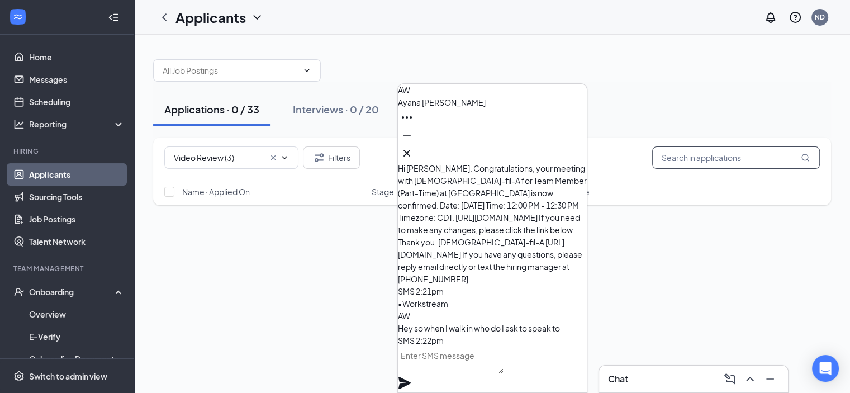
click at [717, 163] on input "text" at bounding box center [737, 157] width 168 height 22
type input "ayana"
click at [454, 107] on span "[PERSON_NAME]" at bounding box center [442, 102] width 88 height 10
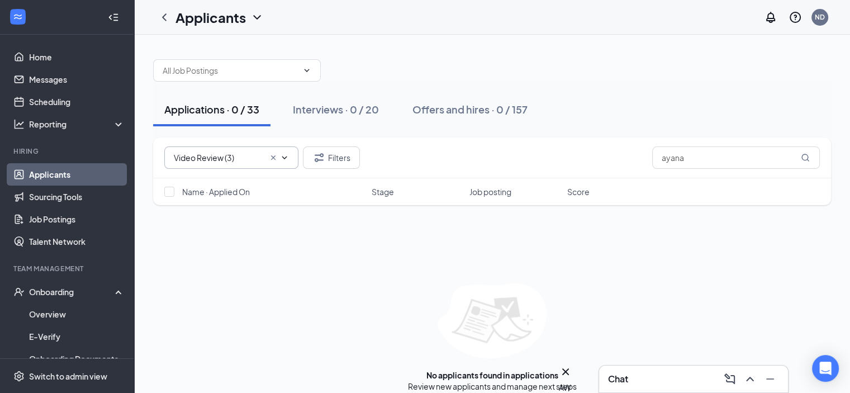
click at [271, 155] on icon "Cross" at bounding box center [273, 157] width 9 height 9
click at [344, 110] on div "Interviews · 1 / 20" at bounding box center [334, 109] width 83 height 14
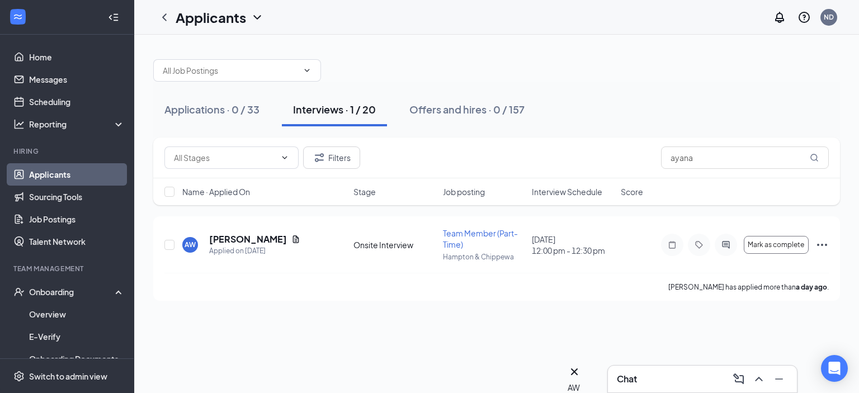
click at [581, 381] on div "AW" at bounding box center [574, 387] width 13 height 12
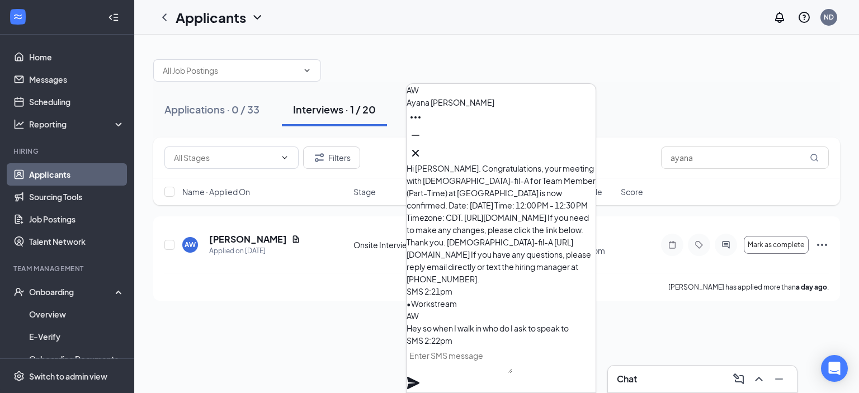
click at [485, 368] on textarea at bounding box center [459, 360] width 106 height 27
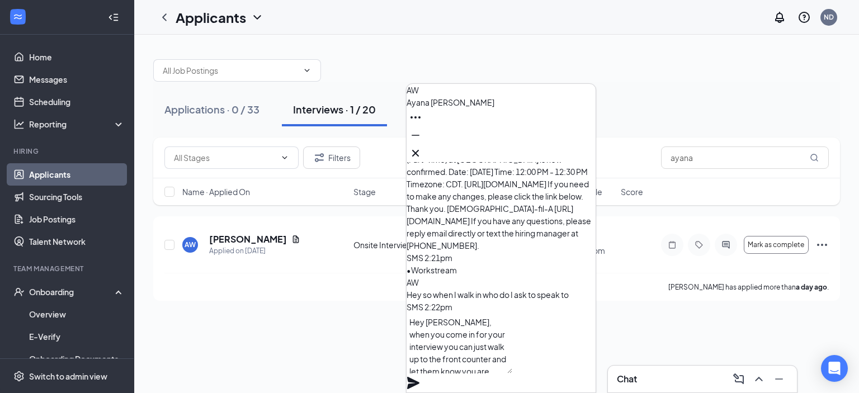
scroll to position [11, 0]
click at [473, 373] on textarea "Hey [PERSON_NAME], when you come in for your interview you can just walk up to …" at bounding box center [459, 343] width 106 height 60
type textarea "Hey [PERSON_NAME], when you come in for your interview you can just walk up to …"
click at [419, 377] on icon "Plane" at bounding box center [413, 383] width 12 height 12
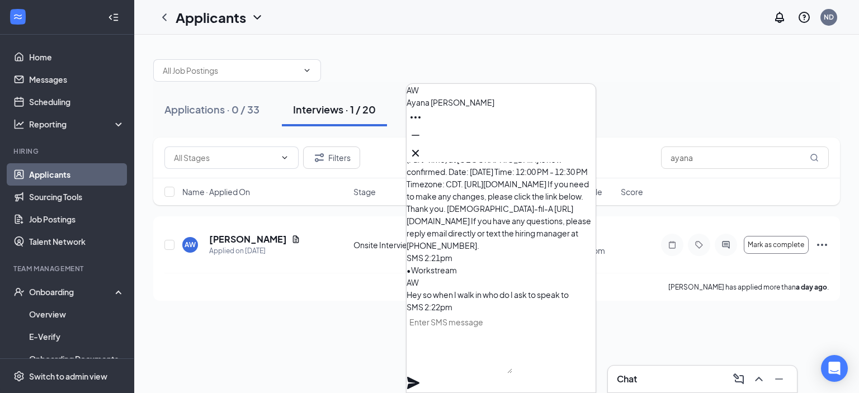
scroll to position [0, 0]
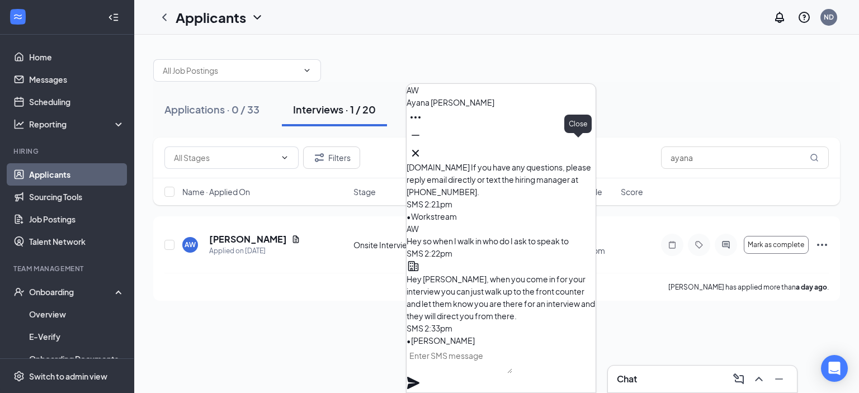
click at [422, 149] on icon "Cross" at bounding box center [415, 152] width 13 height 13
